Goal: Task Accomplishment & Management: Manage account settings

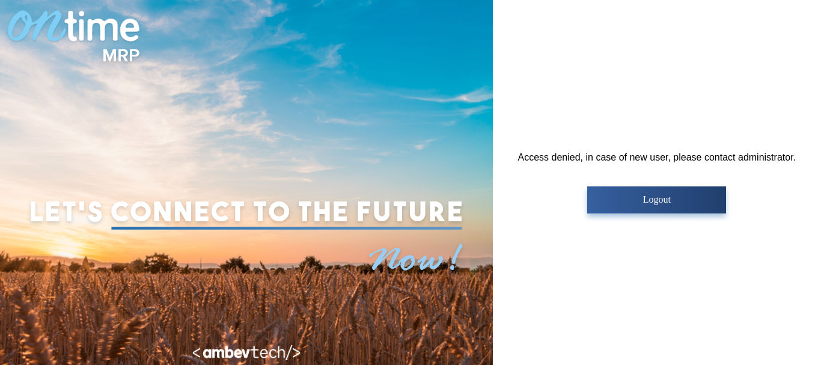
click at [636, 201] on p "Logout" at bounding box center [657, 199] width 132 height 11
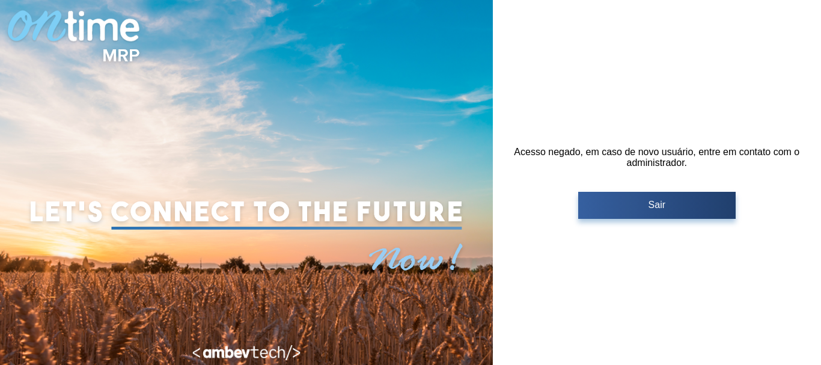
click at [638, 200] on p "Sair" at bounding box center [657, 205] width 150 height 11
